Goal: Task Accomplishment & Management: Manage account settings

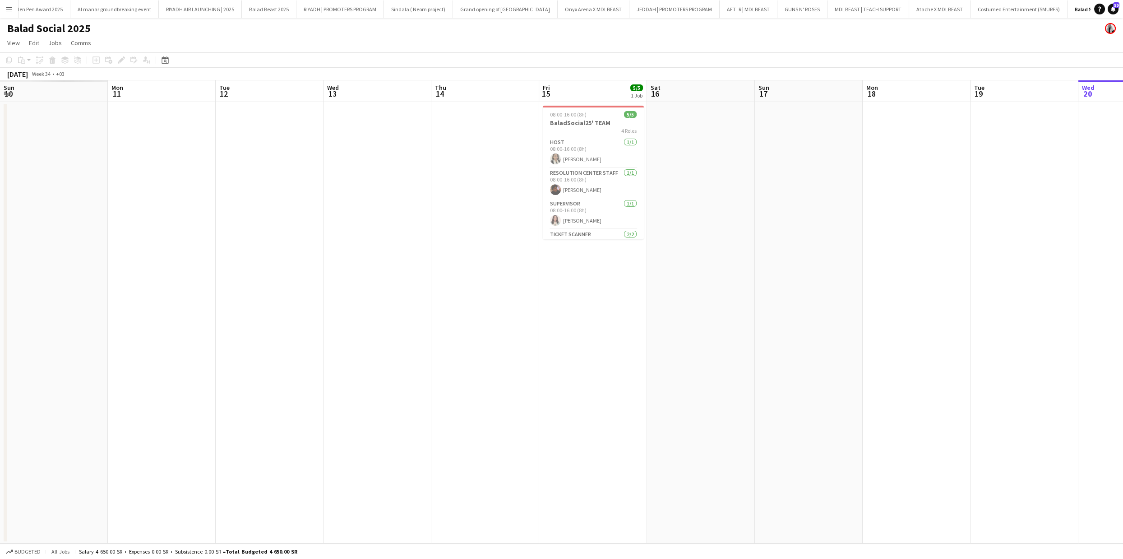
drag, startPoint x: 153, startPoint y: 267, endPoint x: 1053, endPoint y: 241, distance: 900.5
click at [1121, 236] on app-calendar-viewport "Fri 8 Sat 9 Sun 10 Mon 11 Tue 12 Wed 13 Thu 14 Fri 15 5/5 1 Job Sat 16 Sun 17 M…" at bounding box center [561, 311] width 1123 height 463
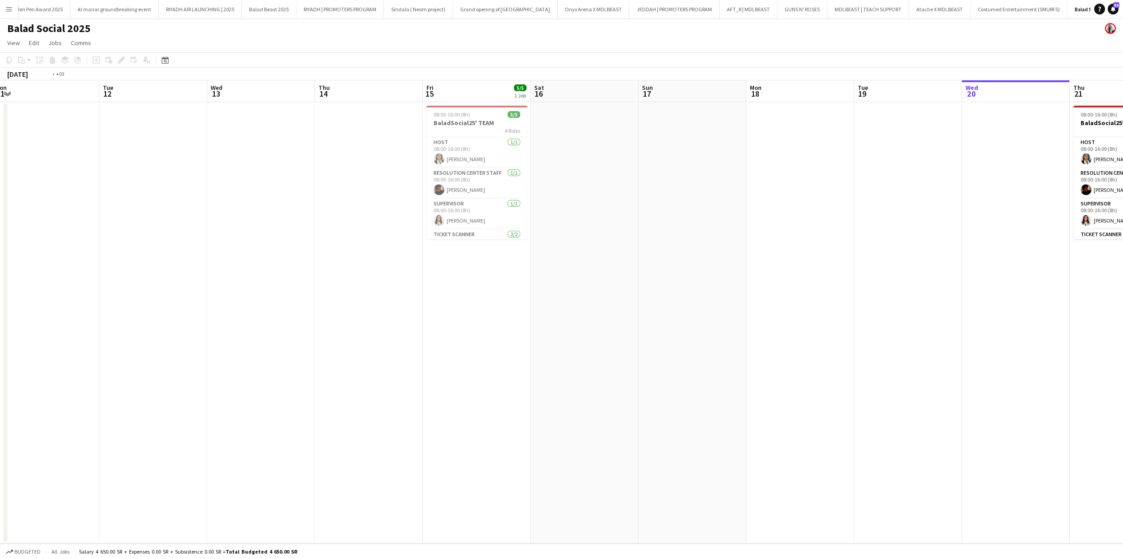
scroll to position [0, 337]
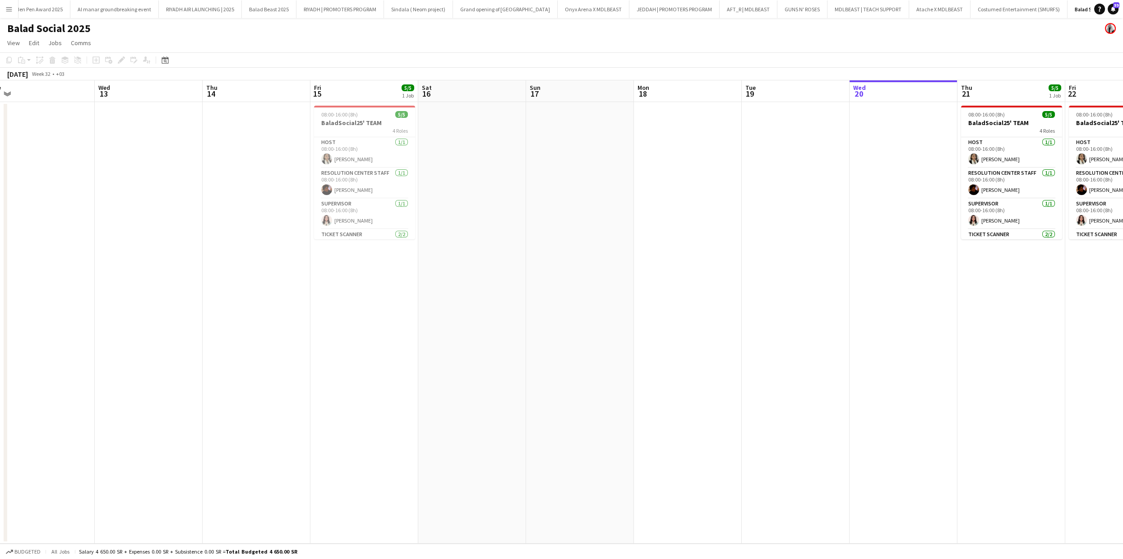
drag, startPoint x: 830, startPoint y: 278, endPoint x: 603, endPoint y: 299, distance: 227.9
click at [603, 299] on app-calendar-viewport "Sat 9 Sun 10 Mon 11 Tue 12 Wed 13 Thu 14 Fri 15 5/5 1 Job Sat 16 Sun 17 Mon 18 …" at bounding box center [561, 311] width 1123 height 463
click at [622, 176] on app-date-cell at bounding box center [580, 322] width 108 height 441
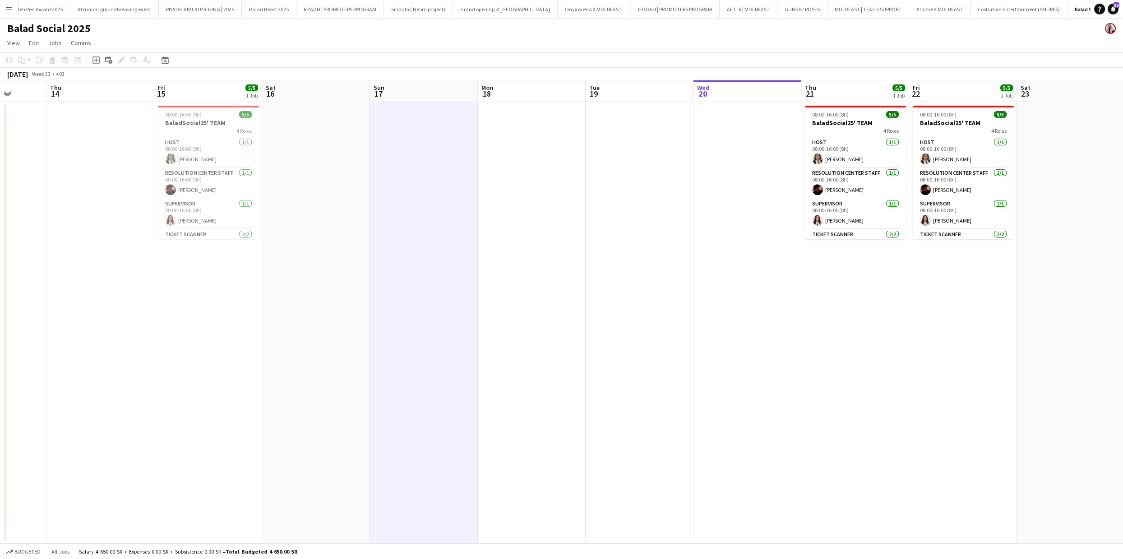
drag, startPoint x: 798, startPoint y: 327, endPoint x: 426, endPoint y: 302, distance: 373.1
click at [426, 302] on app-calendar-viewport "Mon 11 Tue 12 Wed 13 Thu 14 Fri 15 5/5 1 Job Sat 16 Sun 17 Mon 18 Tue 19 Wed 20…" at bounding box center [561, 311] width 1123 height 463
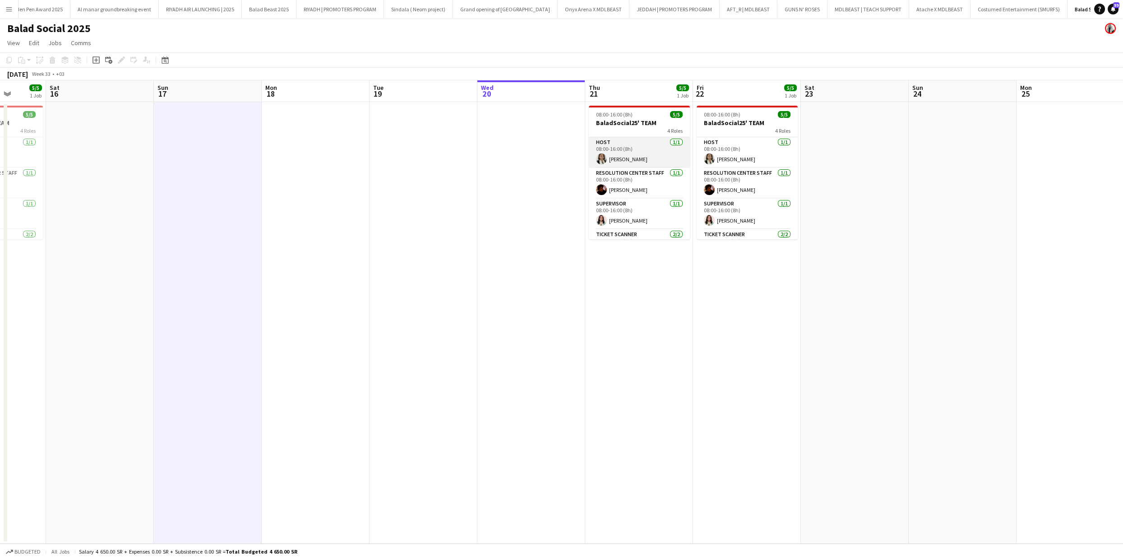
click at [605, 156] on app-user-avatar at bounding box center [601, 158] width 11 height 11
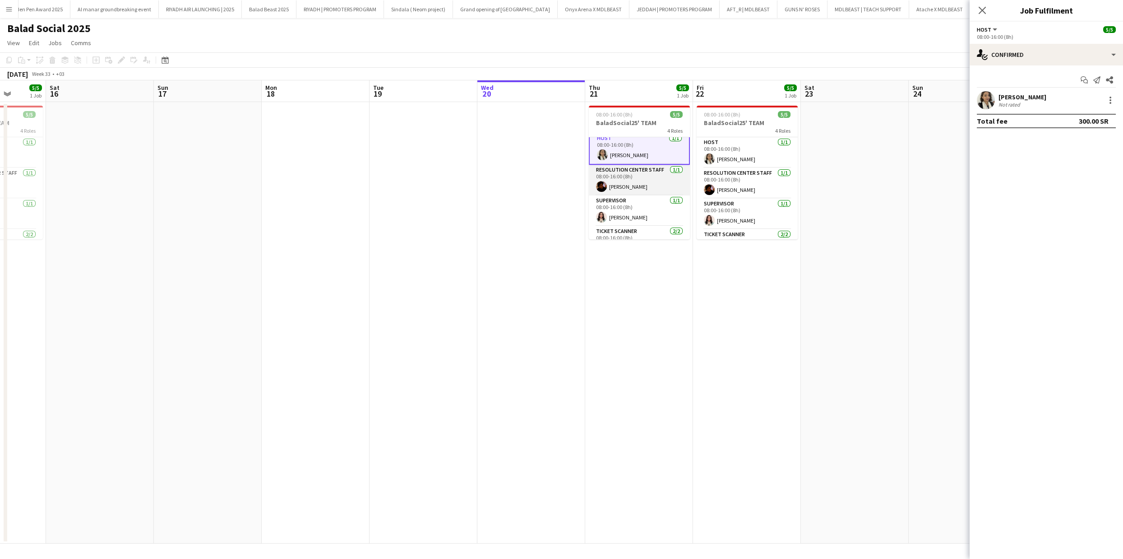
click at [637, 188] on app-card-role "Resolution Center Staff [DATE] 08:00-16:00 (8h) [PERSON_NAME]" at bounding box center [639, 180] width 101 height 31
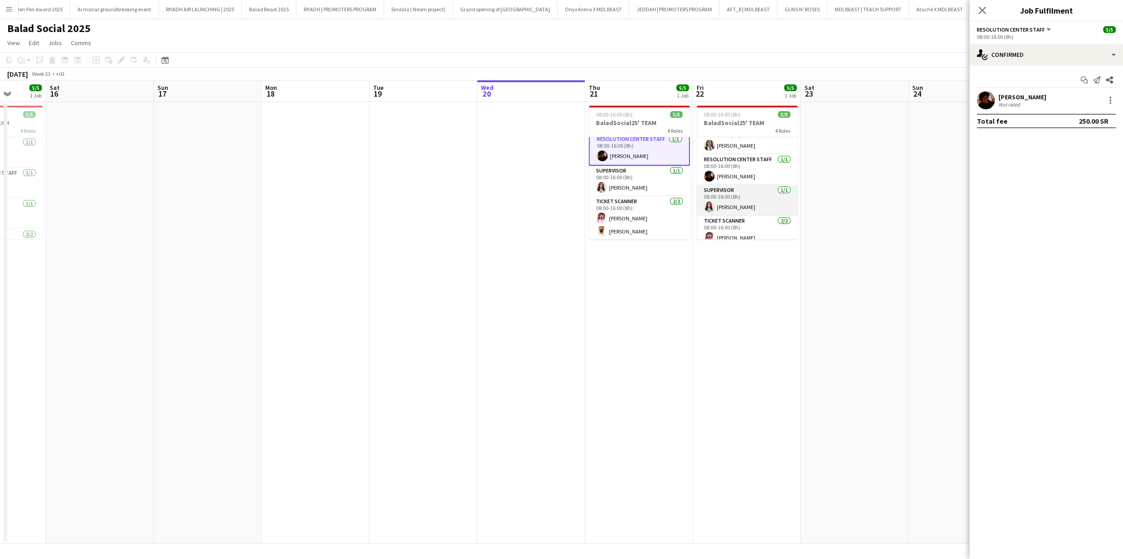
scroll to position [33, 0]
click at [736, 224] on app-card-role "Ticket Scanner [DATE] 08:00-16:00 (8h) [PERSON_NAME] [PERSON_NAME]" at bounding box center [747, 218] width 101 height 44
